Goal: Transaction & Acquisition: Download file/media

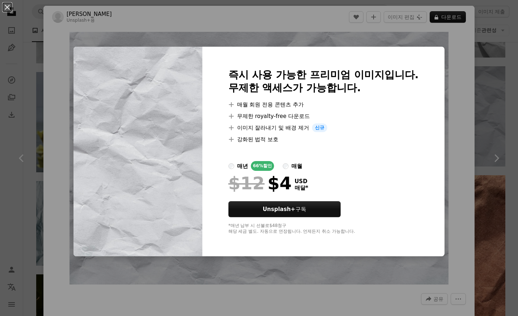
scroll to position [1115, 0]
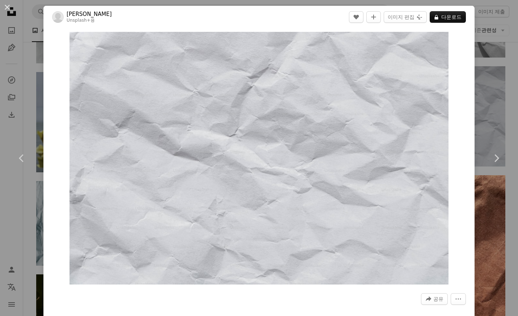
click at [23, 13] on div "An X shape Chevron left Chevron right Maryam Sicard Unsplash+ 용 A heart A plus …" at bounding box center [259, 158] width 518 height 316
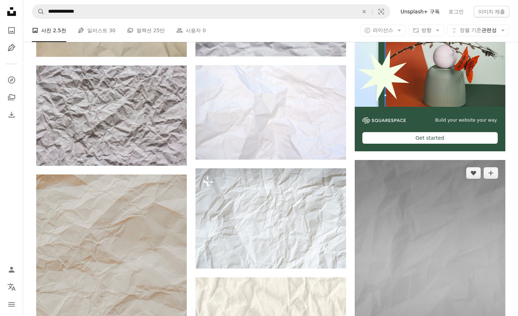
scroll to position [229, 0]
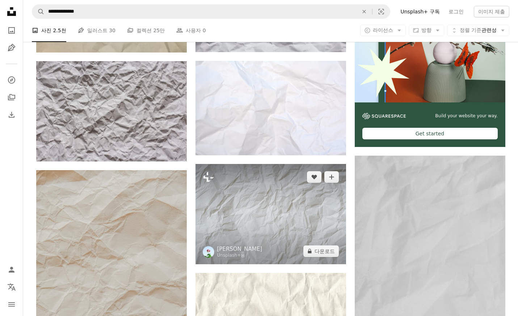
click at [281, 223] on img at bounding box center [270, 214] width 151 height 100
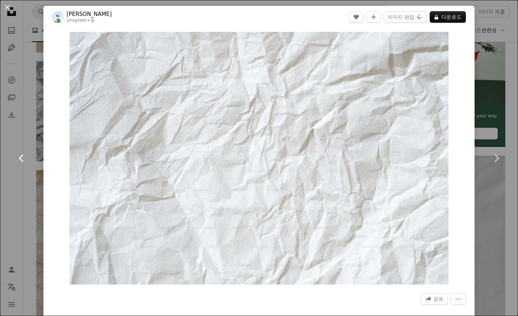
click at [26, 148] on link "Chevron left" at bounding box center [21, 158] width 43 height 70
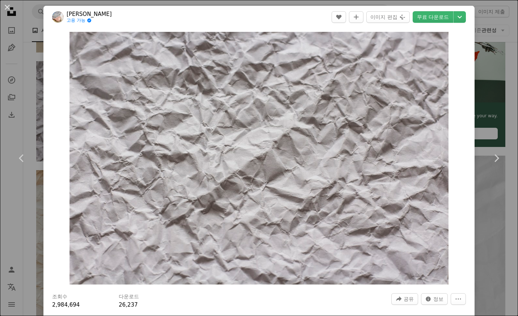
click at [21, 243] on div "An X shape Chevron left Chevron right [PERSON_NAME] 고용 가능 A checkmark inside of…" at bounding box center [259, 158] width 518 height 316
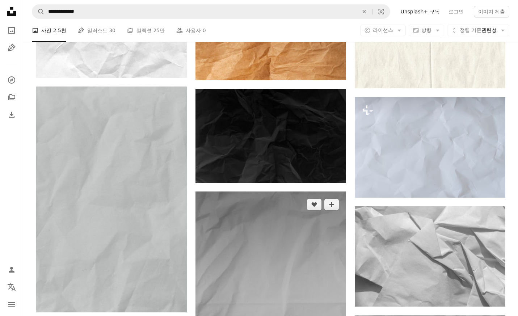
scroll to position [864, 0]
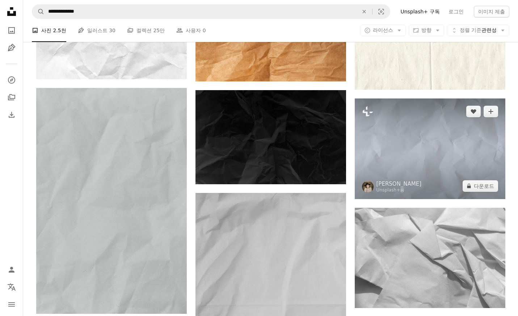
click at [412, 153] on img at bounding box center [430, 148] width 151 height 101
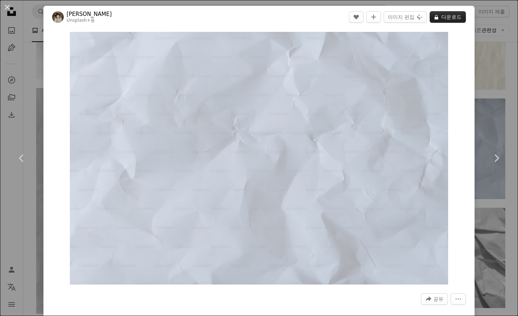
click at [453, 16] on button "A lock 다운로드" at bounding box center [448, 17] width 36 height 12
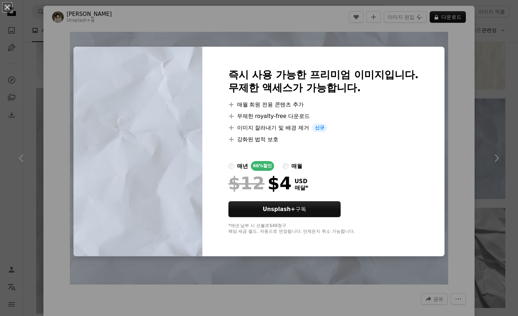
click at [10, 129] on div "An X shape 즉시 사용 가능한 프리미엄 이미지입니다. 무제한 액세스가 가능합니다. A plus sign 매월 회원 전용 콘텐츠 추가 A…" at bounding box center [259, 158] width 518 height 316
